Goal: Find specific page/section: Find specific page/section

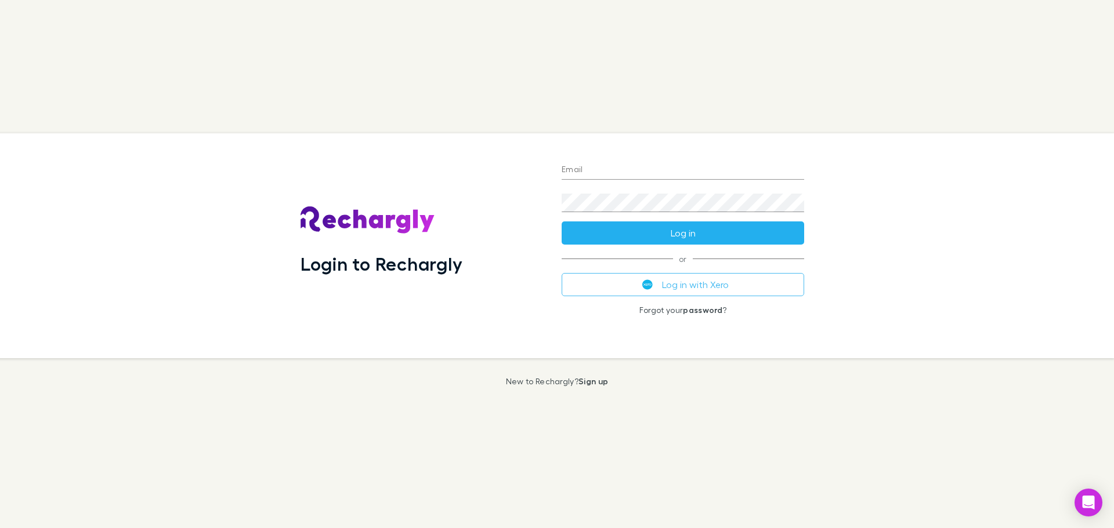
type input "**********"
click at [668, 234] on button "Log in" at bounding box center [683, 233] width 242 height 23
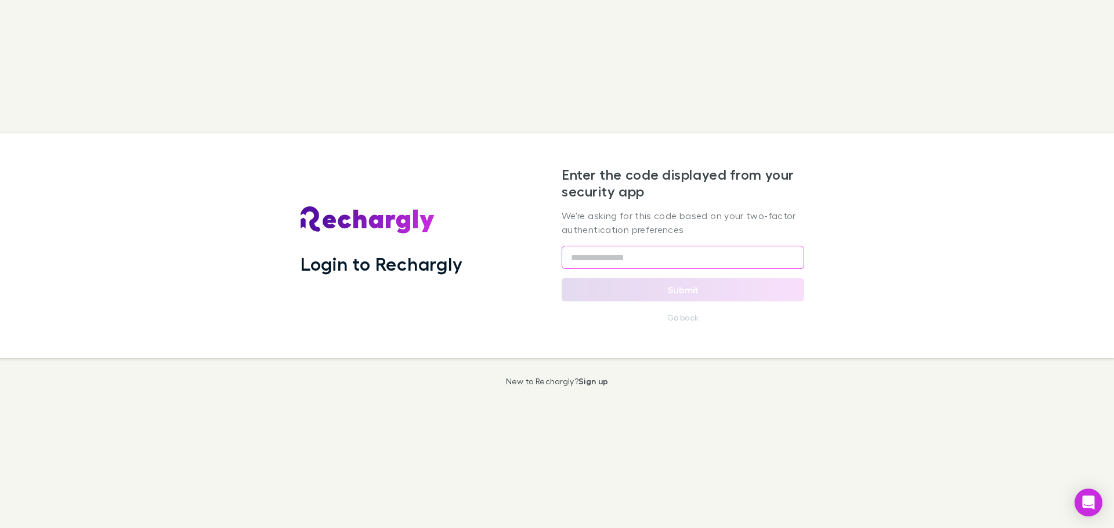
click at [597, 266] on input "text" at bounding box center [683, 257] width 242 height 23
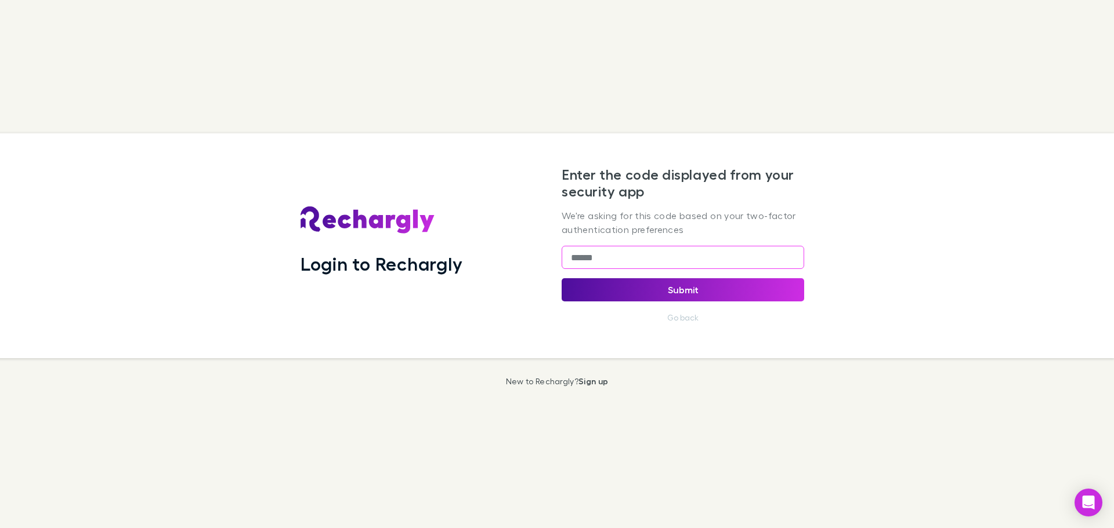
type input "******"
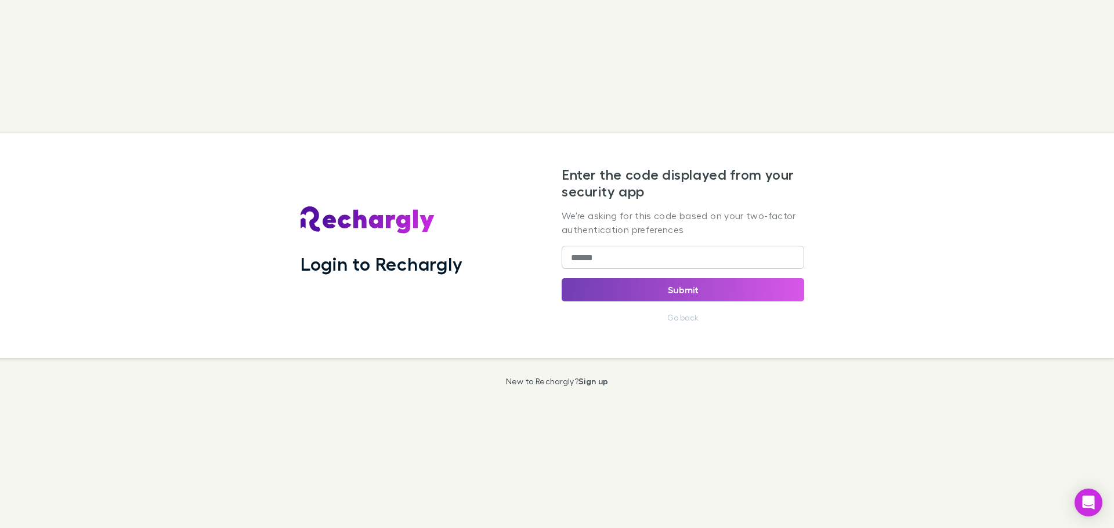
click at [693, 295] on button "Submit" at bounding box center [683, 289] width 242 height 23
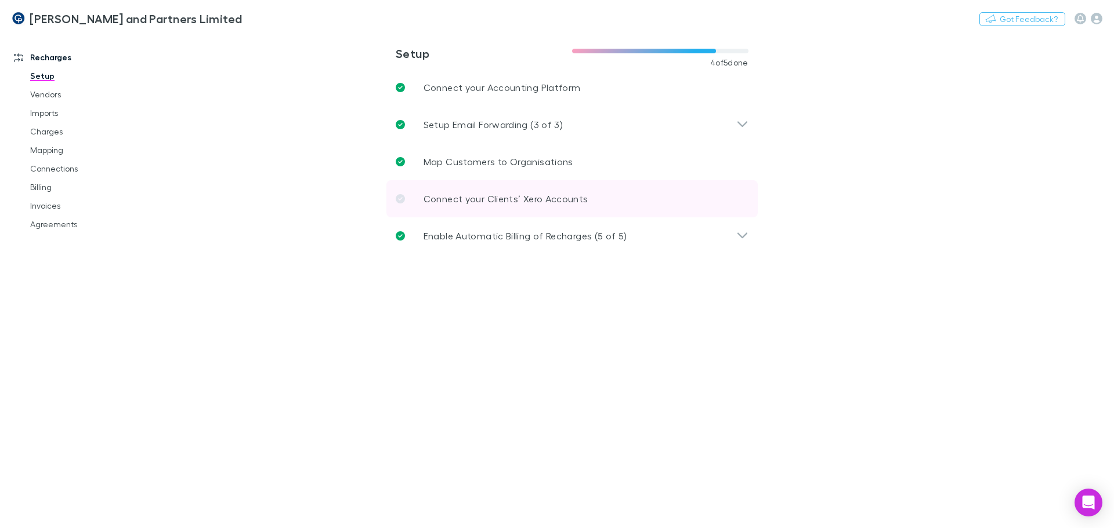
click at [396, 200] on icon at bounding box center [400, 198] width 9 height 9
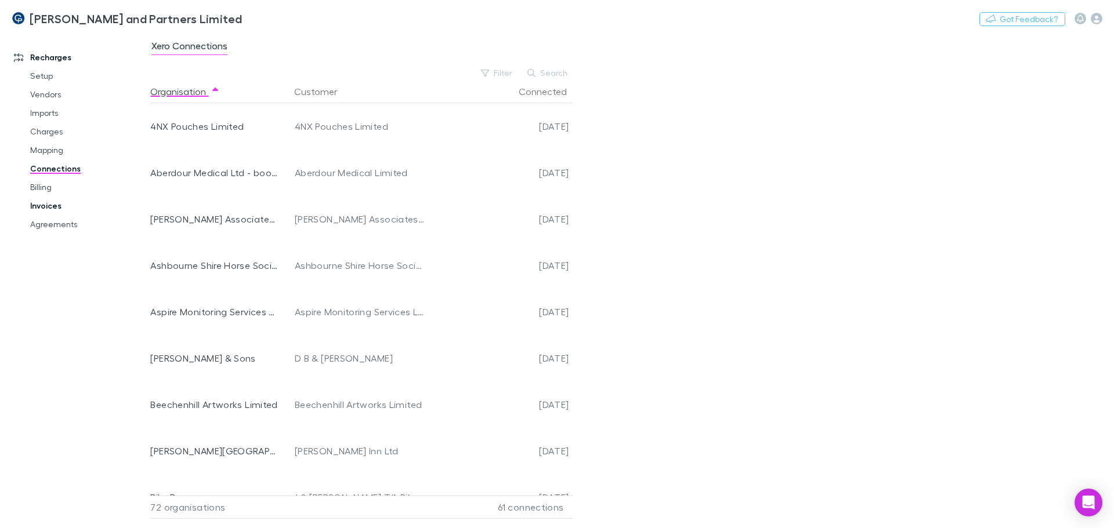
click at [42, 206] on link "Invoices" at bounding box center [88, 206] width 138 height 19
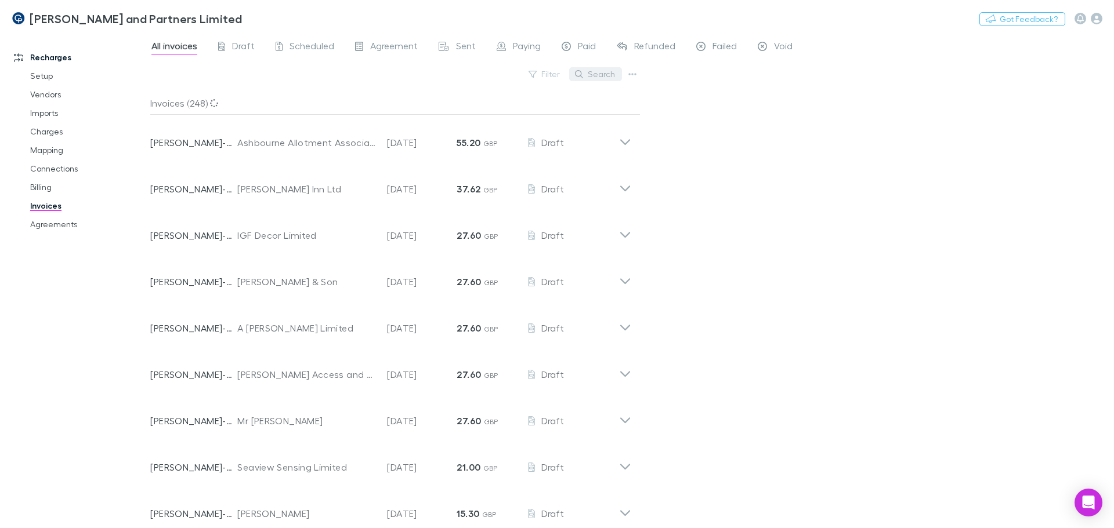
click at [596, 74] on button "Search" at bounding box center [595, 74] width 53 height 14
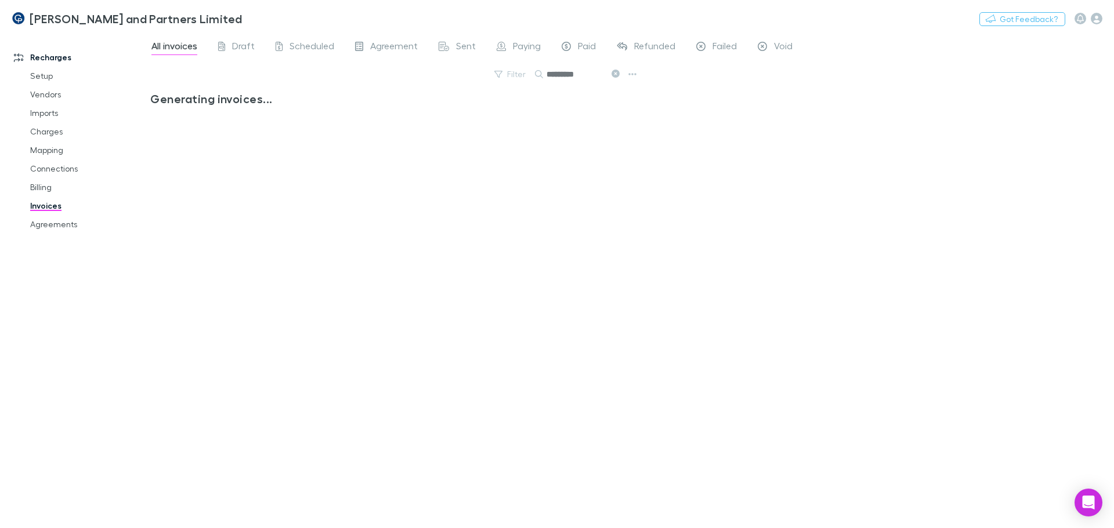
type input "********"
click at [54, 226] on link "Agreements" at bounding box center [88, 224] width 138 height 19
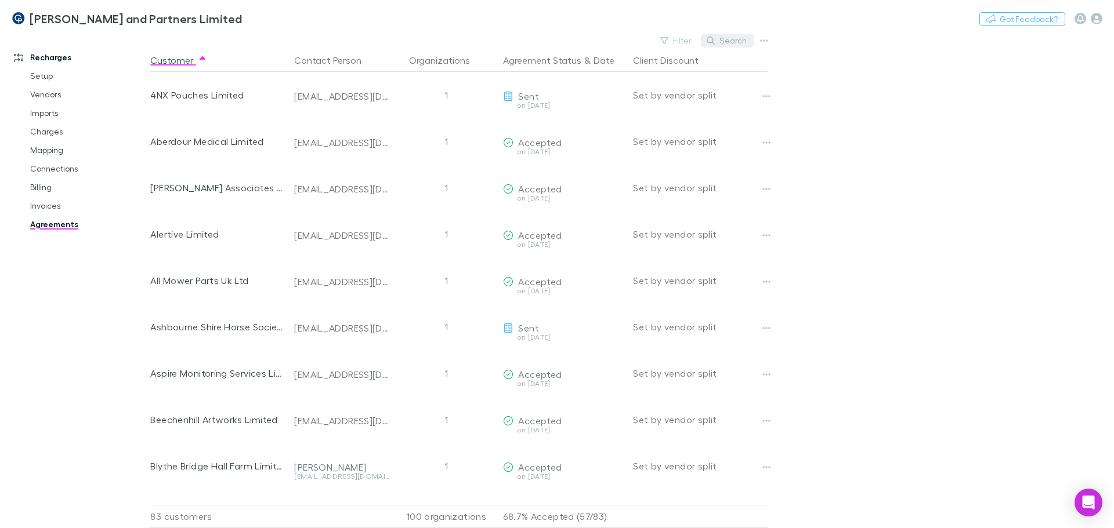
click at [727, 42] on button "Search" at bounding box center [727, 41] width 53 height 14
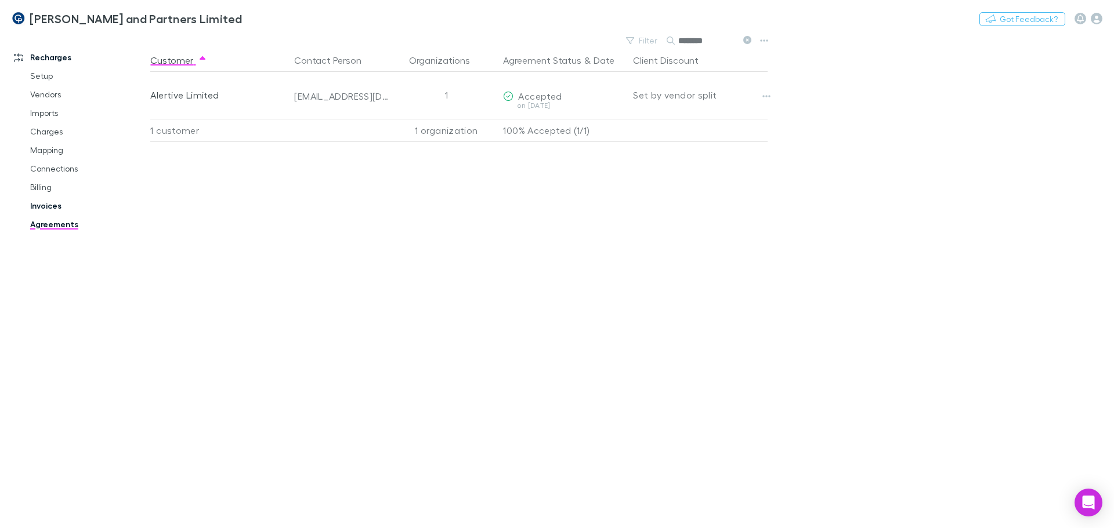
type input "********"
click at [41, 207] on link "Invoices" at bounding box center [88, 206] width 138 height 19
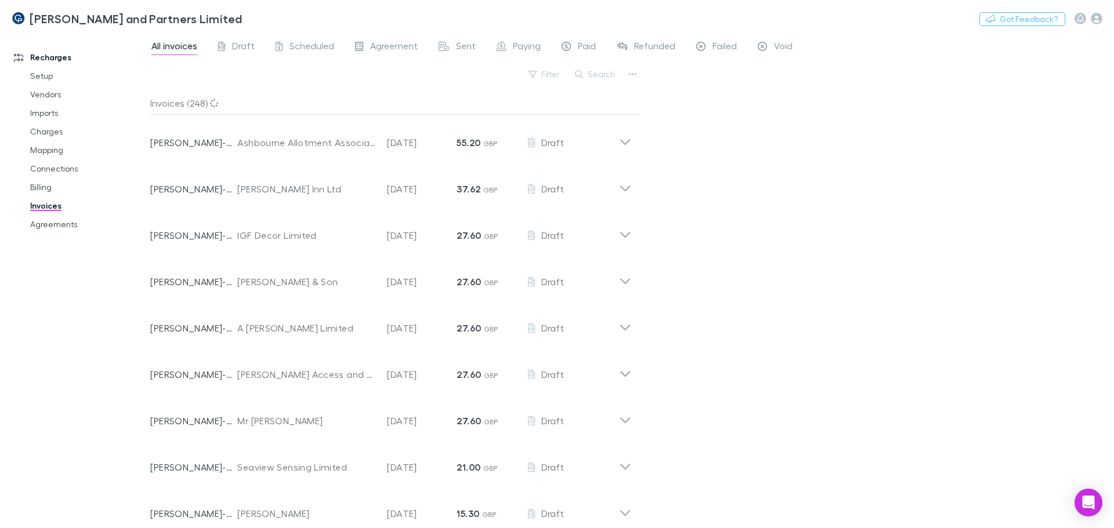
click at [181, 46] on span "All invoices" at bounding box center [174, 47] width 46 height 15
click at [589, 74] on button "Search" at bounding box center [595, 74] width 53 height 14
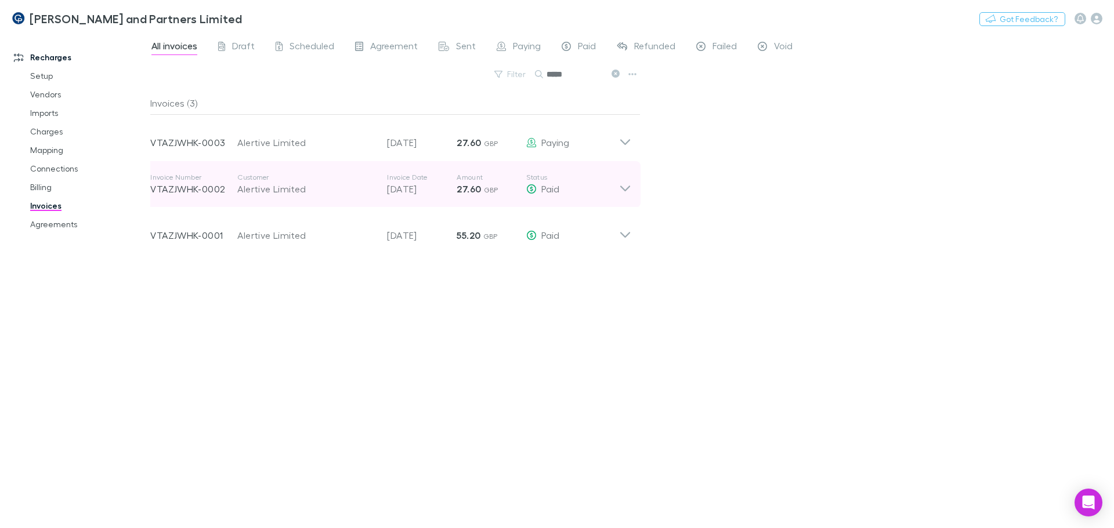
type input "*****"
click at [628, 191] on icon at bounding box center [625, 184] width 12 height 23
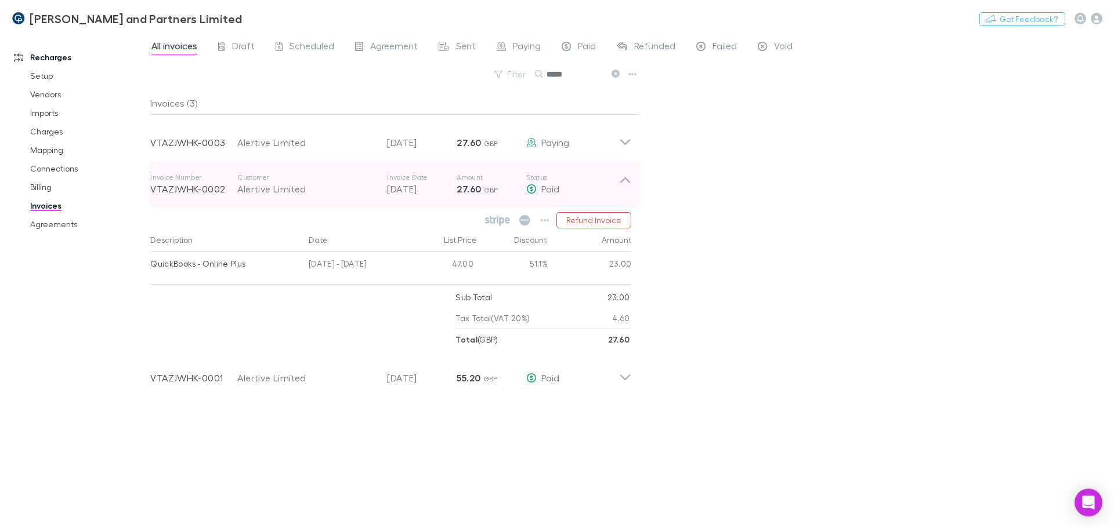
click at [622, 178] on icon at bounding box center [625, 184] width 12 height 23
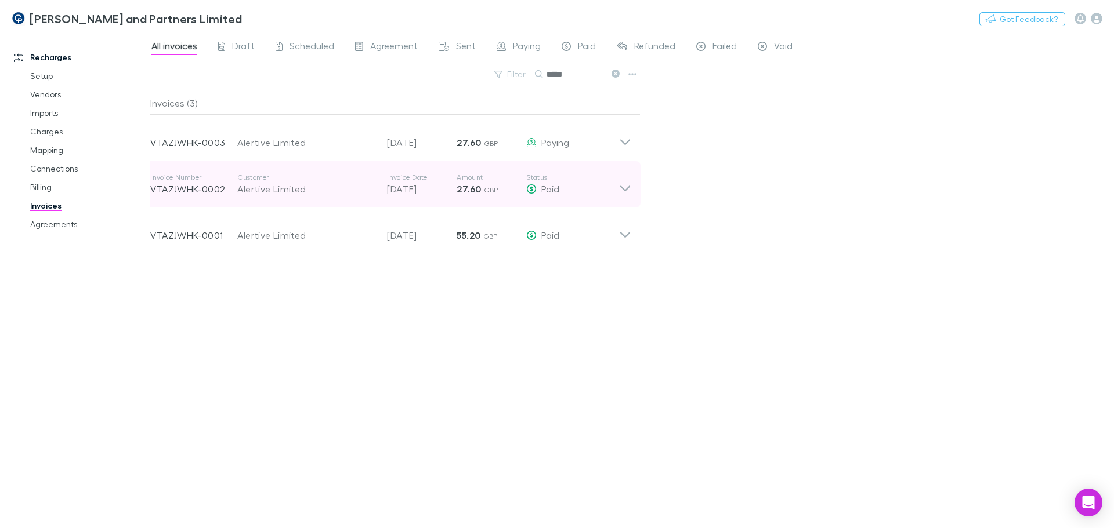
click at [627, 187] on icon at bounding box center [625, 184] width 12 height 23
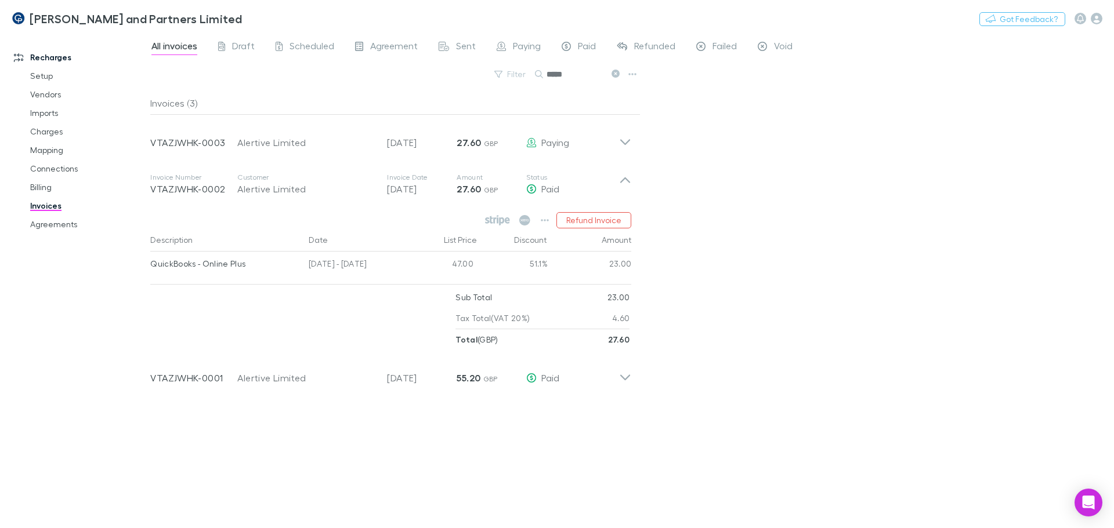
click at [830, 390] on div "All invoices Draft Scheduled Agreement Sent Paying Paid Refunded Failed Void Fi…" at bounding box center [631, 280] width 963 height 496
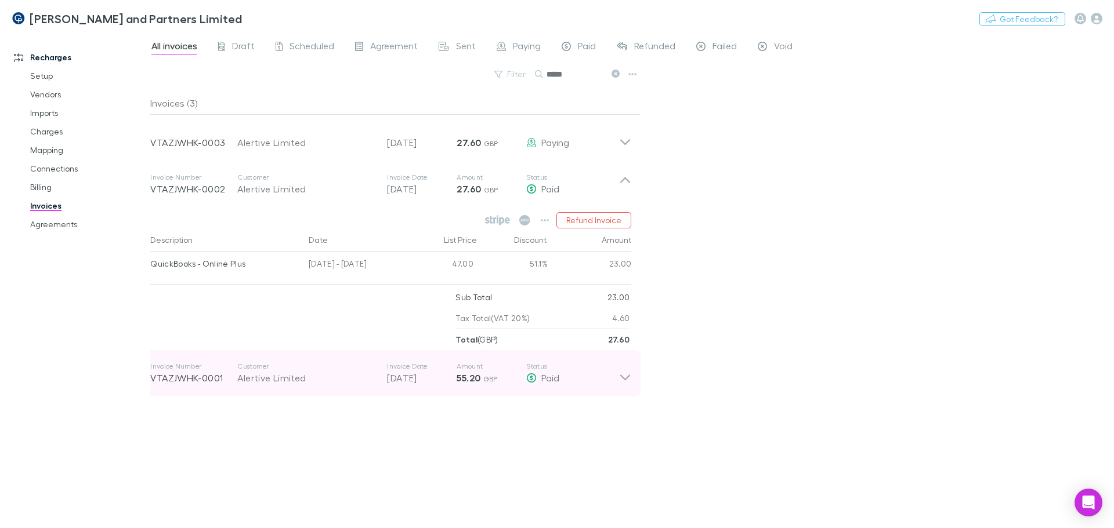
click at [626, 373] on icon at bounding box center [625, 373] width 12 height 23
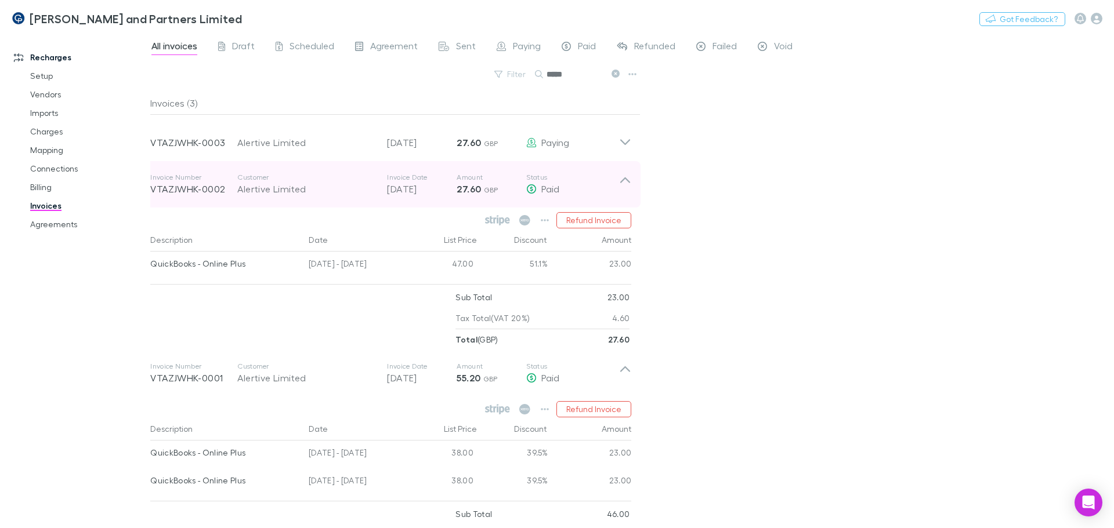
click at [625, 182] on icon at bounding box center [625, 184] width 12 height 23
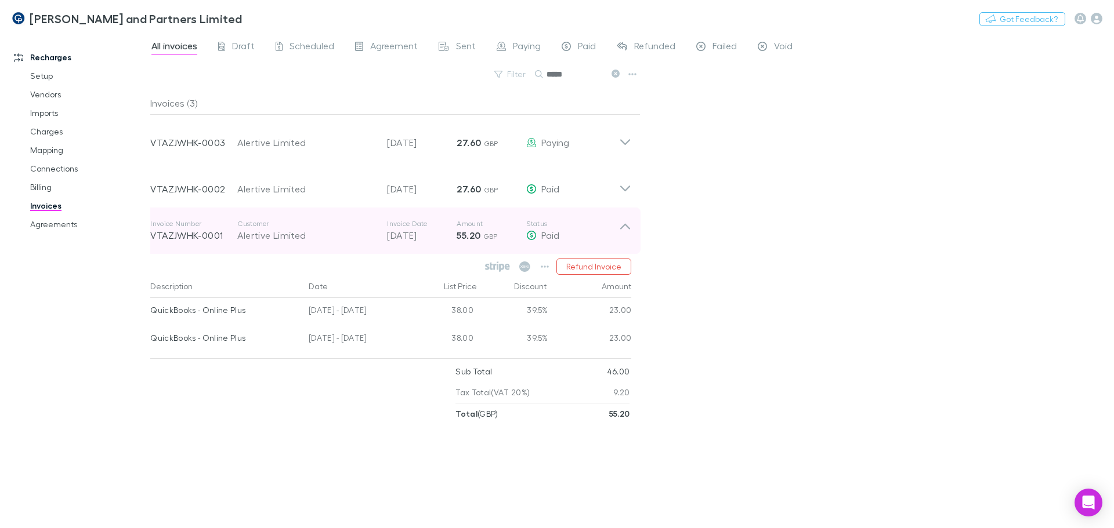
click at [623, 227] on icon at bounding box center [625, 227] width 10 height 6
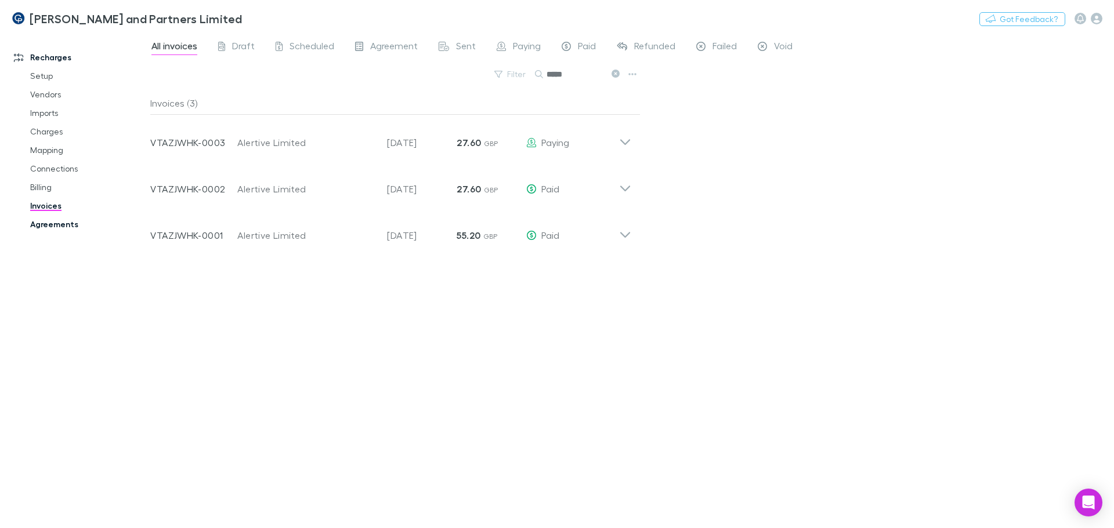
click at [74, 225] on link "Agreements" at bounding box center [88, 224] width 138 height 19
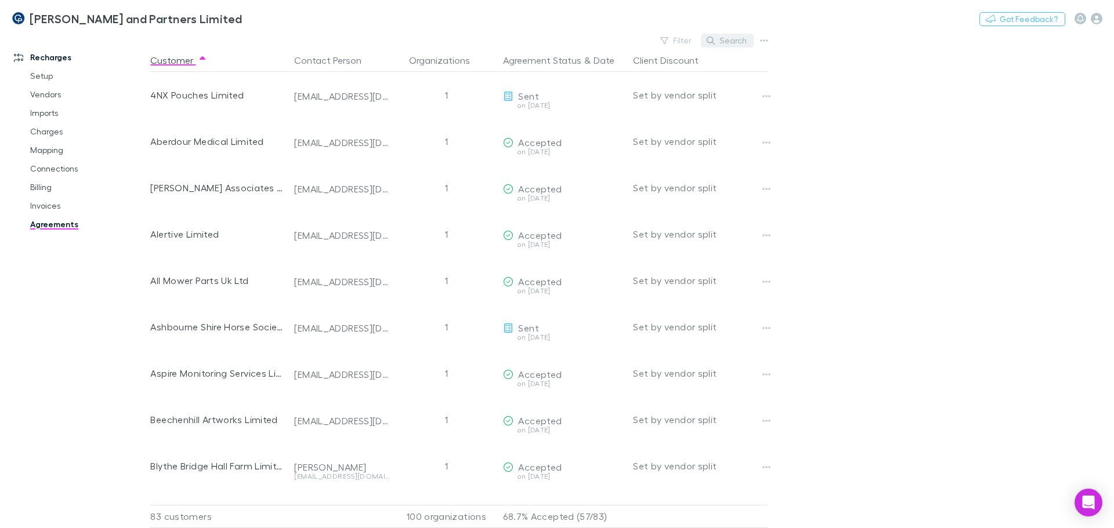
click at [736, 44] on button "Search" at bounding box center [727, 41] width 53 height 14
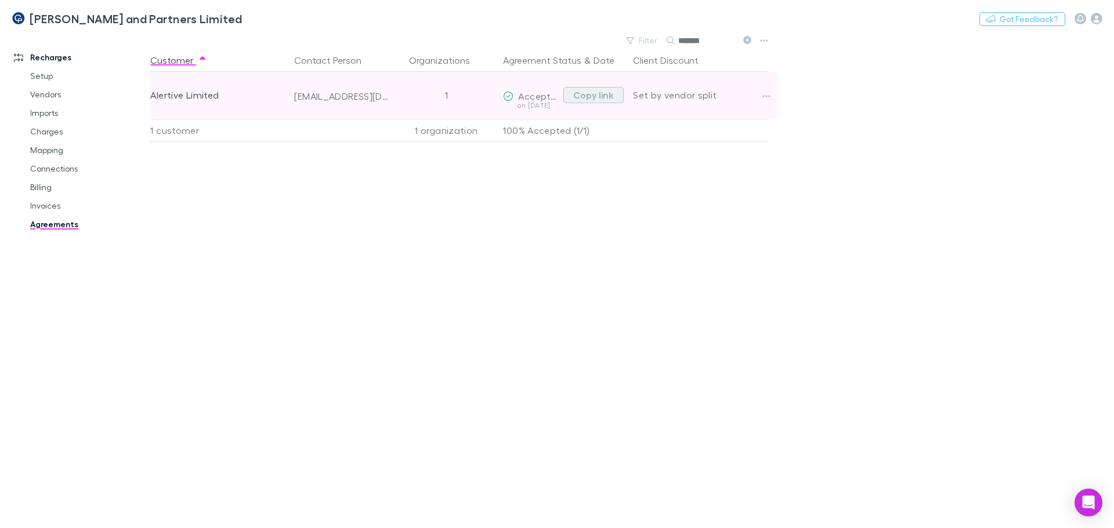
type input "*******"
click at [608, 92] on button "Copy link" at bounding box center [593, 95] width 60 height 16
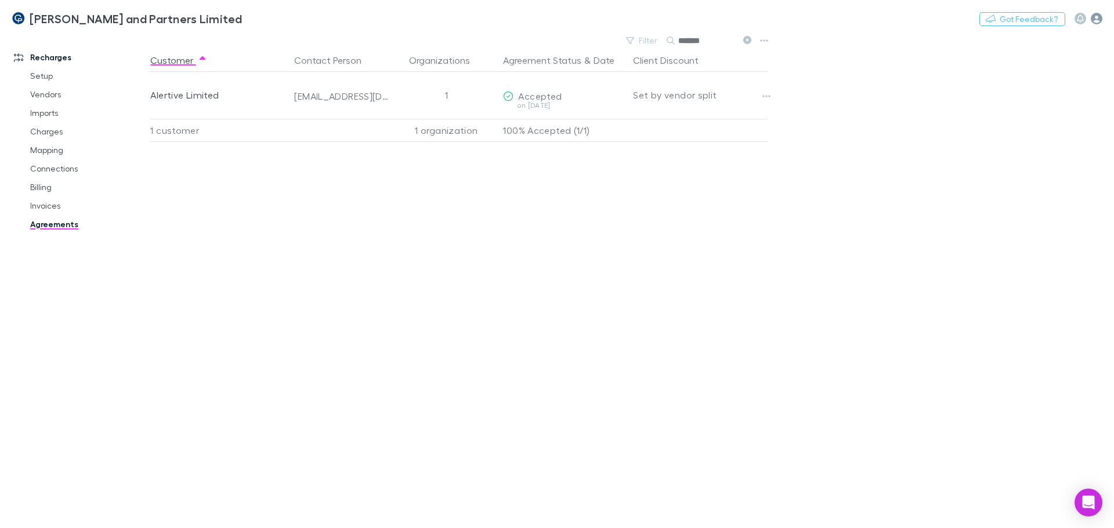
click at [1097, 19] on icon "button" at bounding box center [1097, 19] width 12 height 12
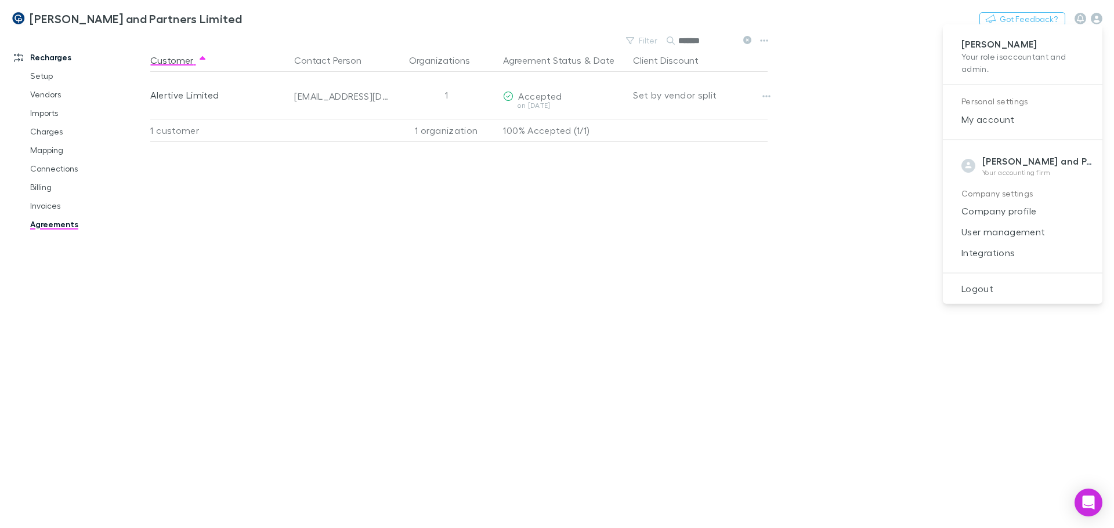
click at [996, 285] on span "Logout" at bounding box center [1022, 289] width 141 height 14
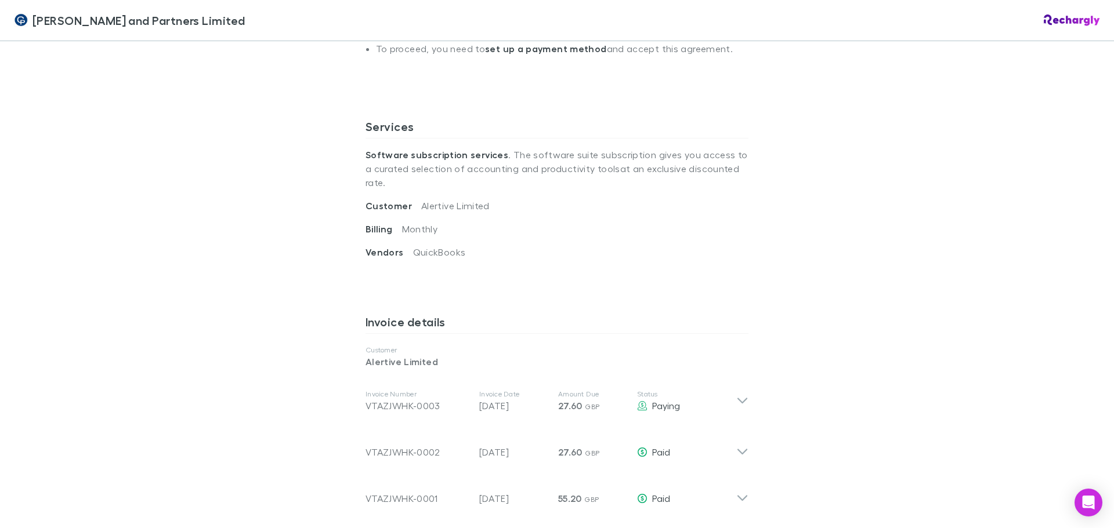
scroll to position [406, 0]
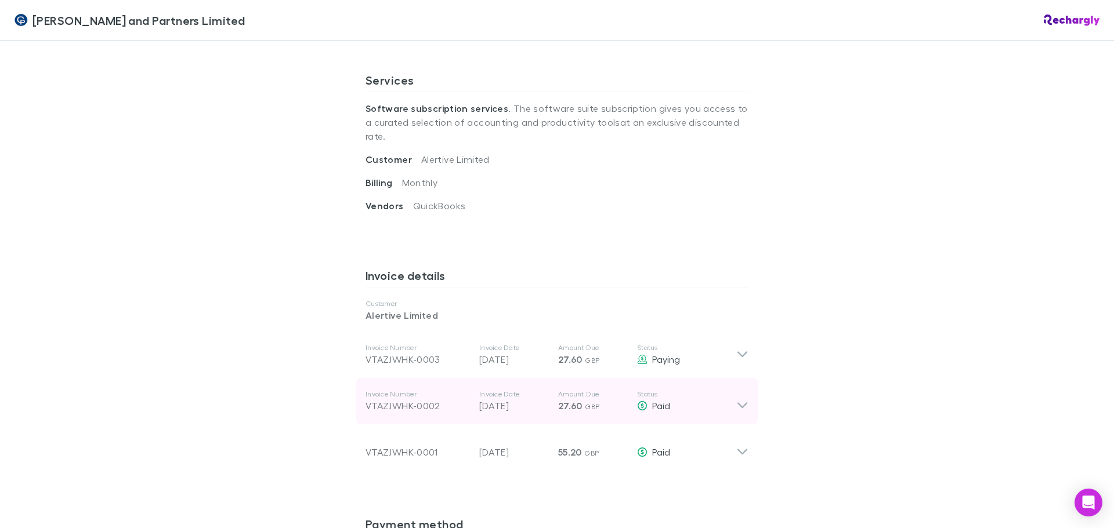
click at [738, 403] on icon at bounding box center [742, 406] width 10 height 6
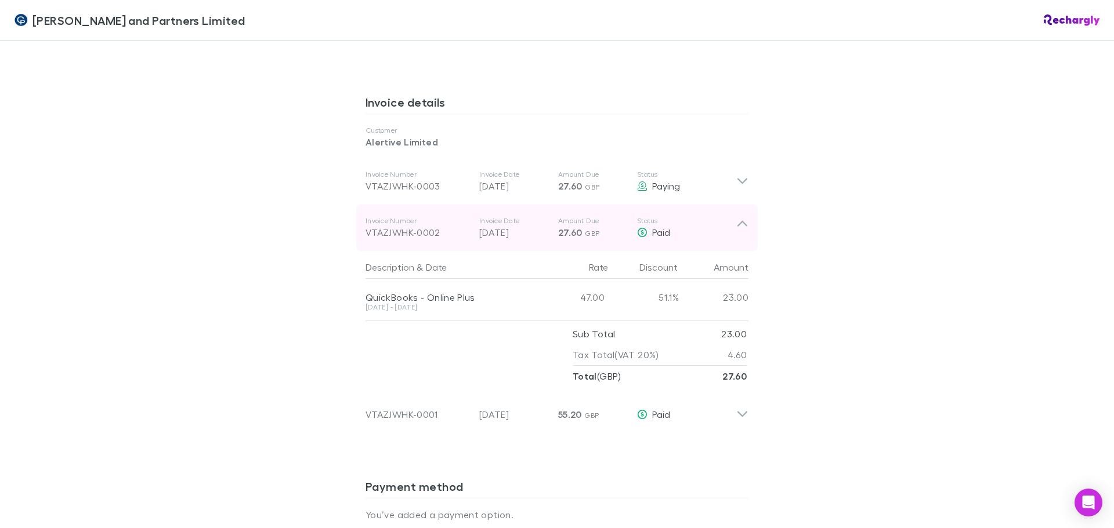
scroll to position [580, 0]
click at [736, 216] on icon at bounding box center [742, 227] width 12 height 23
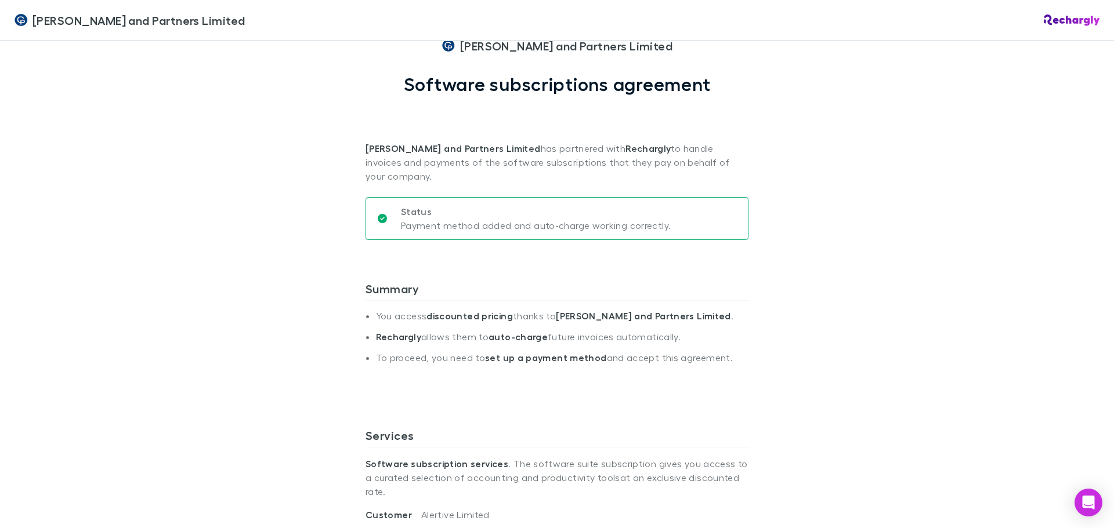
scroll to position [0, 0]
